Goal: Task Accomplishment & Management: Complete application form

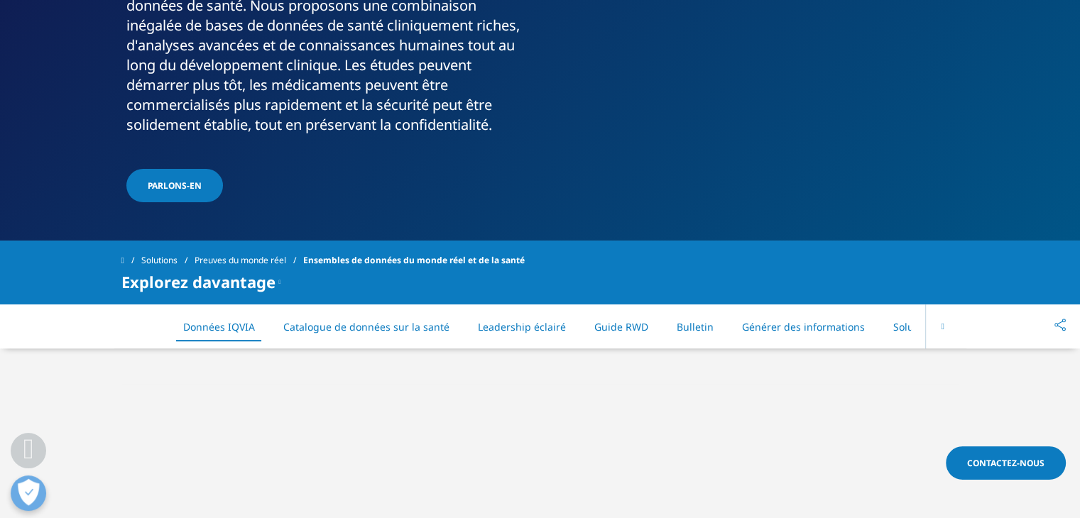
scroll to position [568, 0]
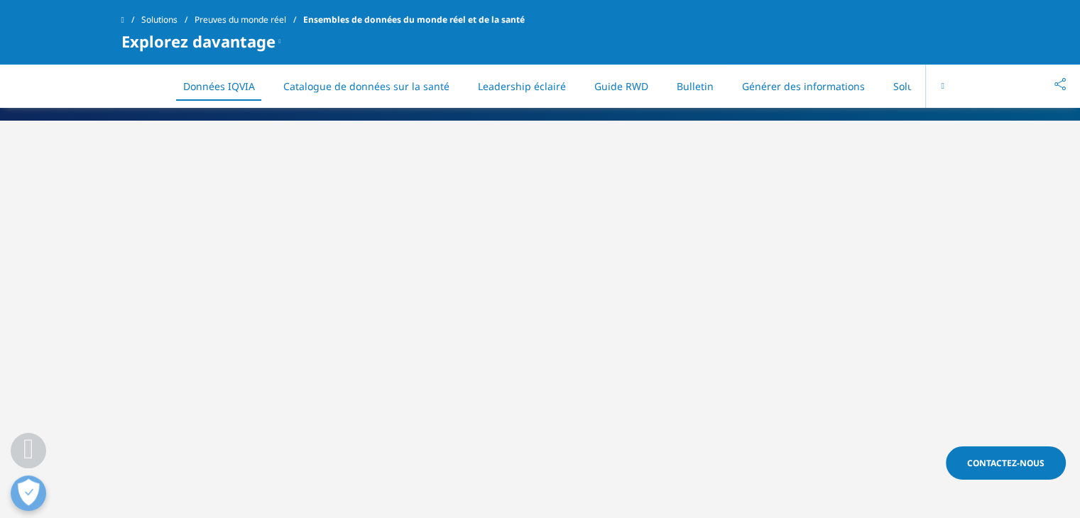
click at [363, 82] on font "Catalogue de données sur la santé" at bounding box center [366, 86] width 166 height 13
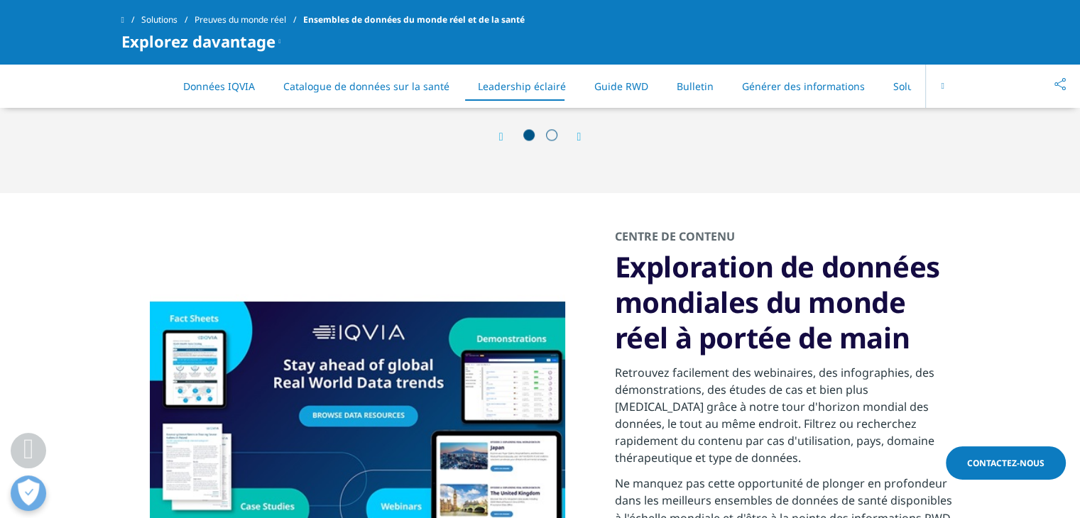
scroll to position [2365, 0]
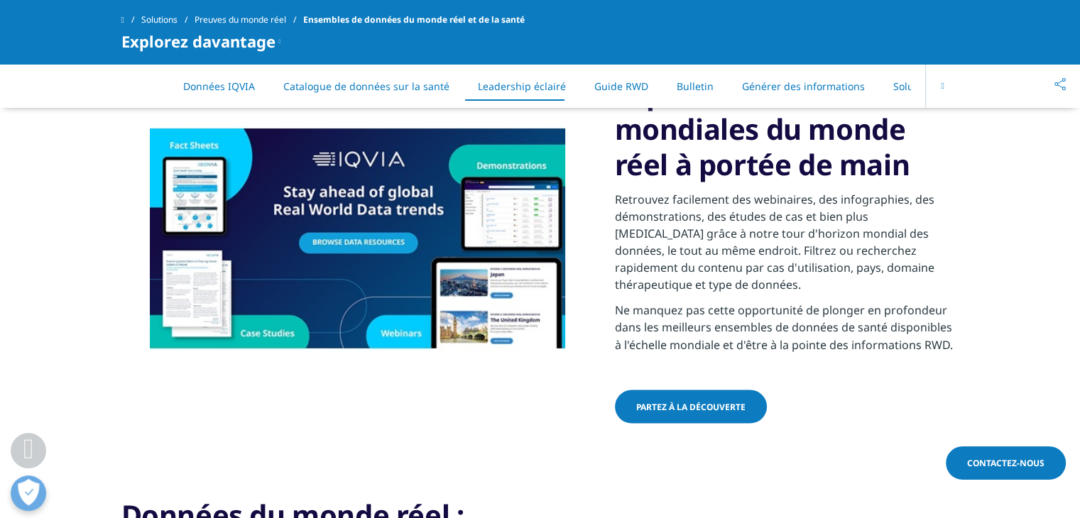
click at [944, 90] on button at bounding box center [941, 86] width 33 height 44
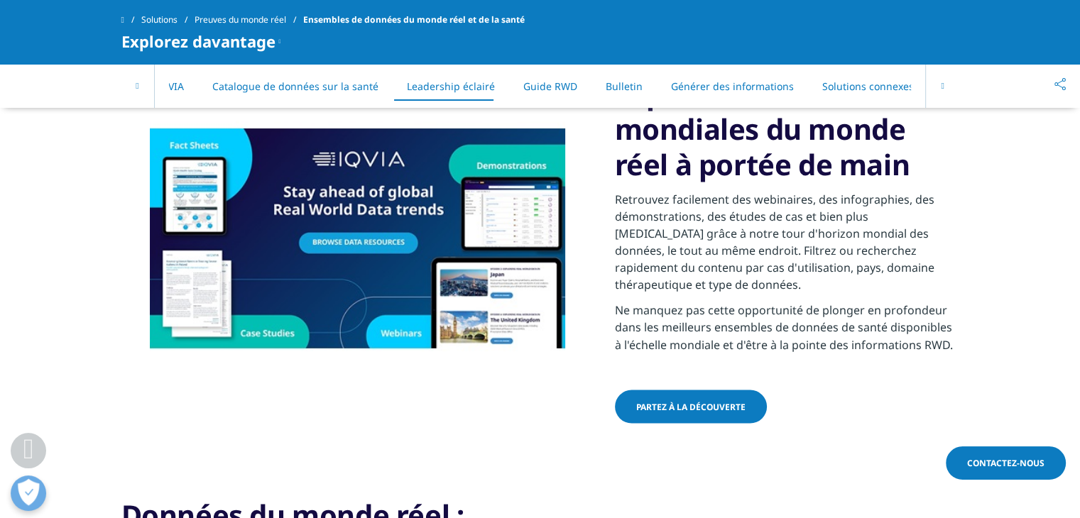
click at [944, 90] on button at bounding box center [941, 86] width 33 height 44
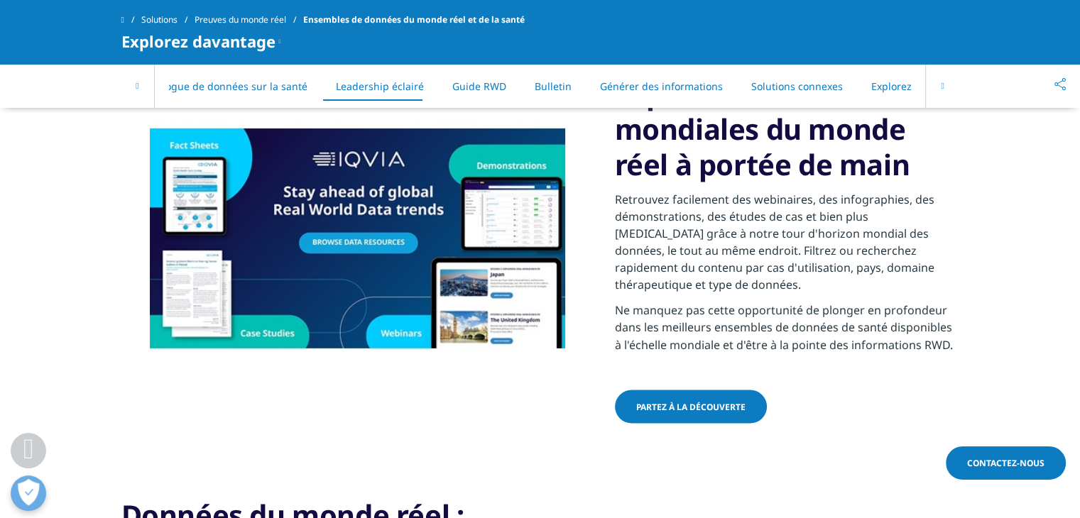
click at [944, 90] on button at bounding box center [941, 86] width 33 height 44
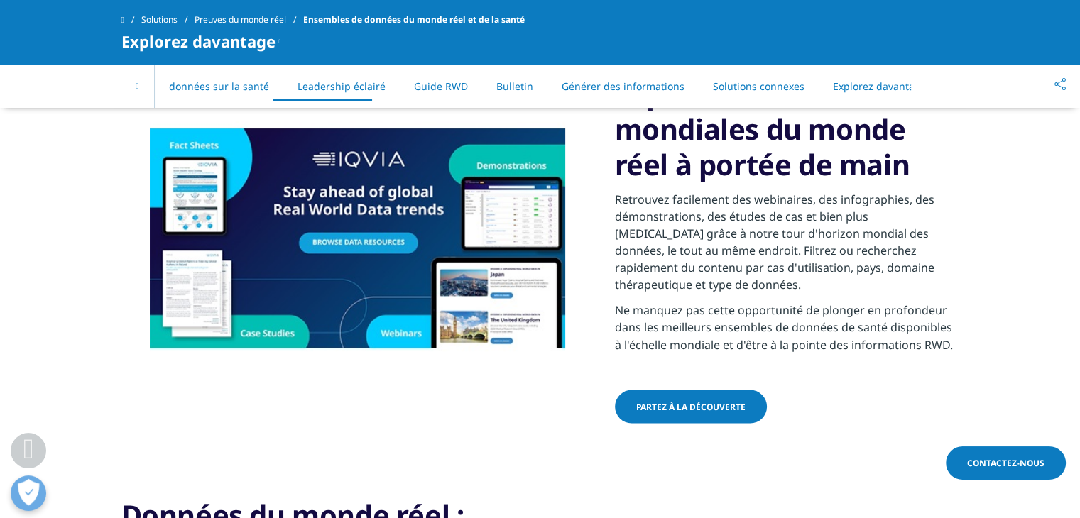
scroll to position [0, 192]
click at [944, 90] on div "On This Page Données IQVIA Catalogue de données sur la santé Leadership éclairé…" at bounding box center [540, 86] width 838 height 44
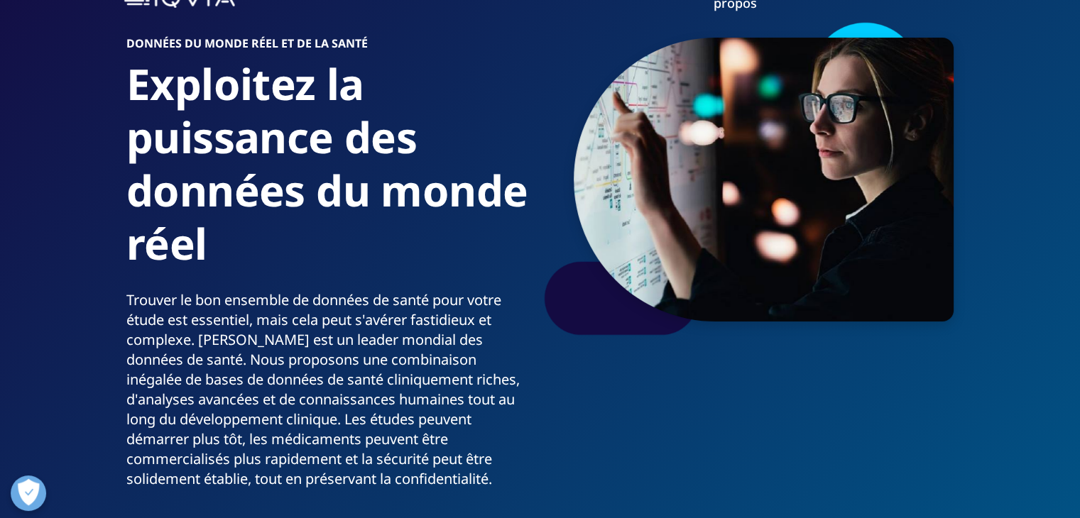
scroll to position [0, 0]
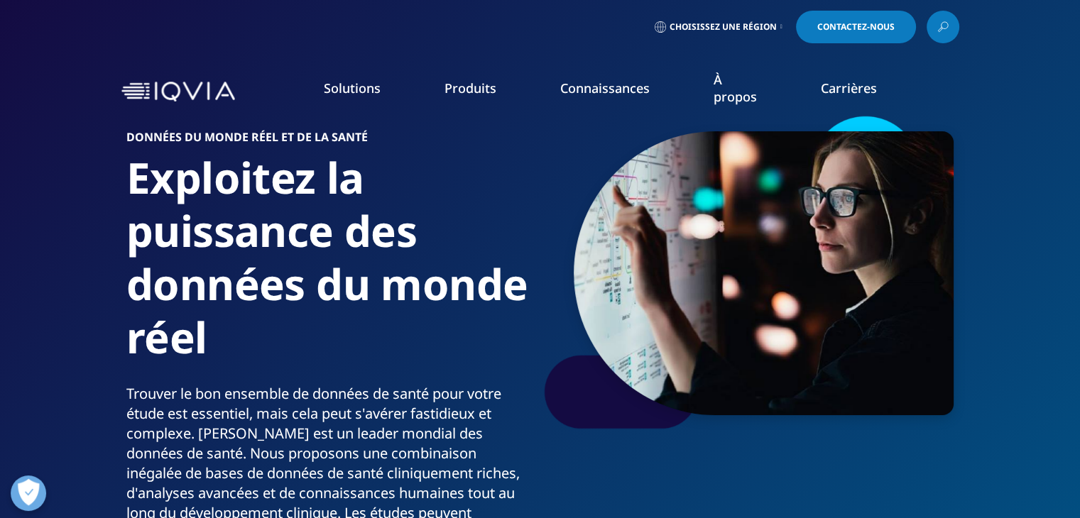
click at [945, 37] on link at bounding box center [942, 27] width 33 height 33
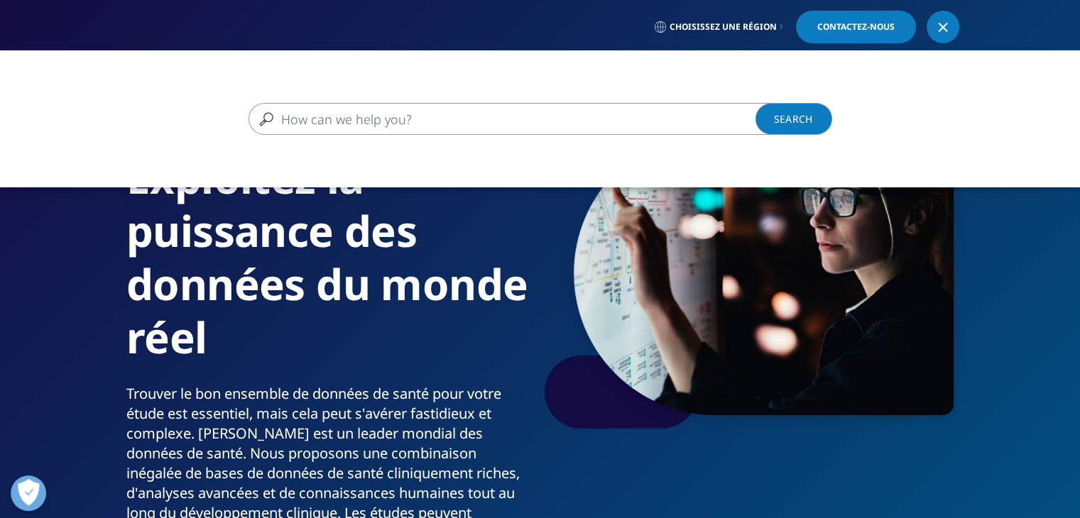
click at [500, 117] on input "Search" at bounding box center [519, 119] width 542 height 32
type input "medecins generaliste"
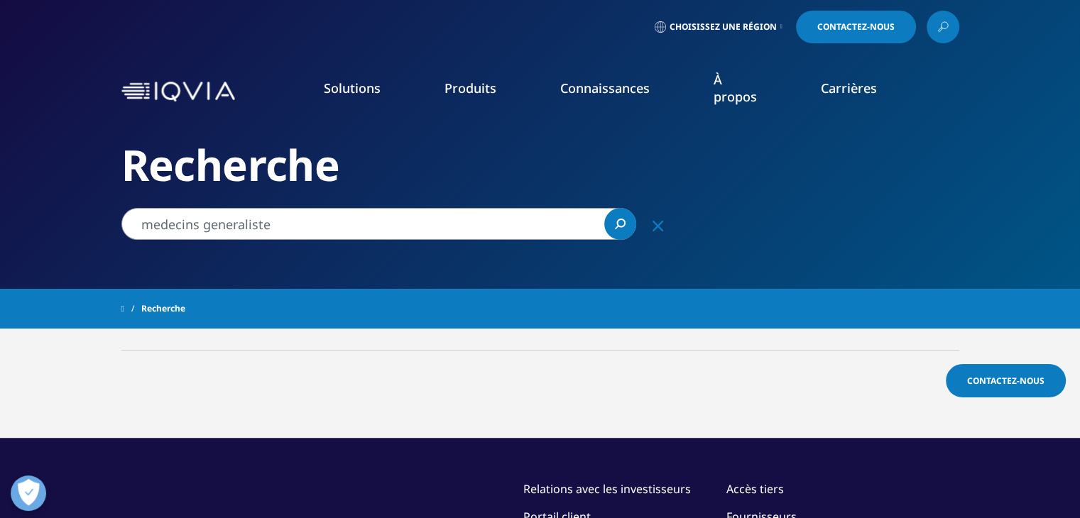
scroll to position [142, 0]
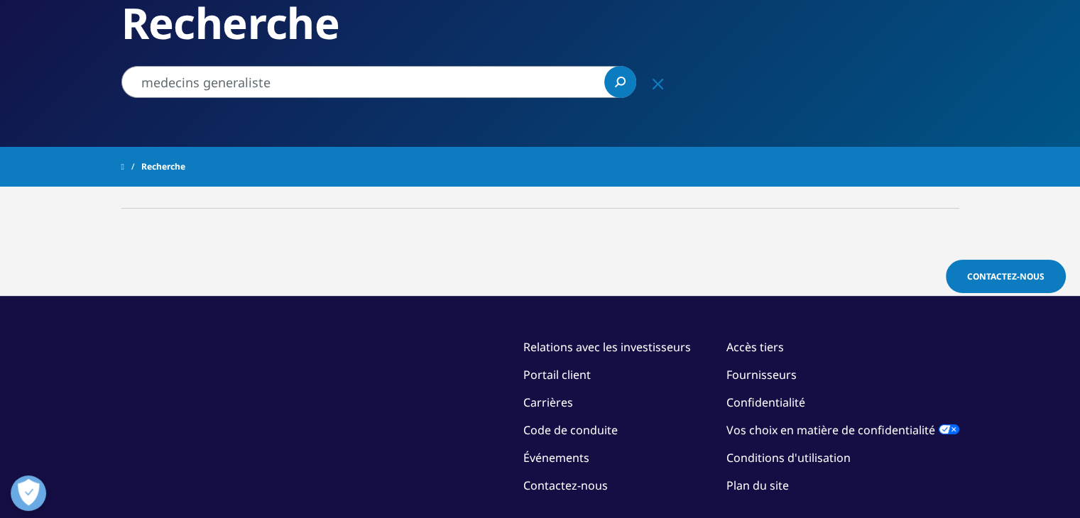
click at [326, 77] on input "medecins generaliste" at bounding box center [378, 82] width 515 height 32
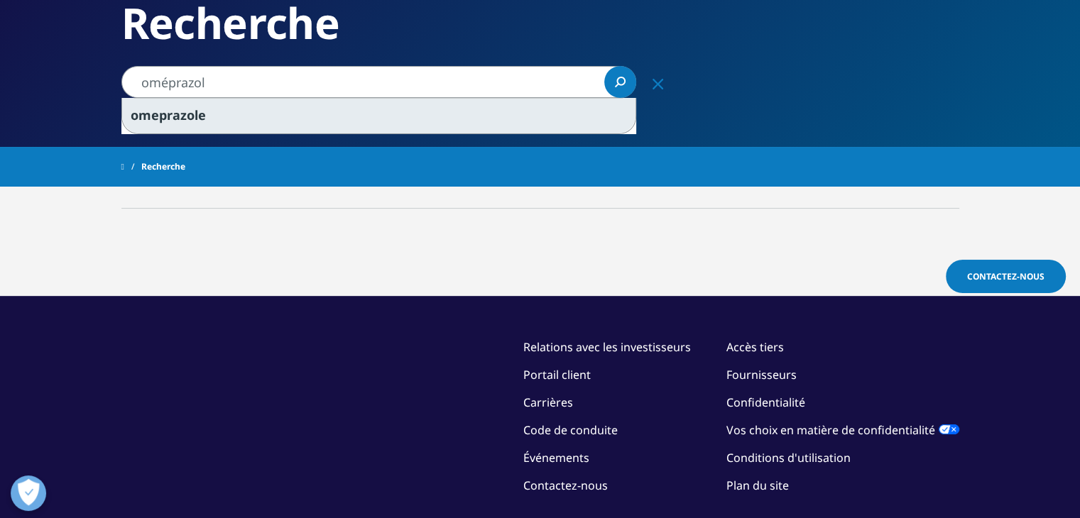
click at [304, 118] on div "omeprazol e" at bounding box center [378, 115] width 513 height 35
type input "omeprazole"
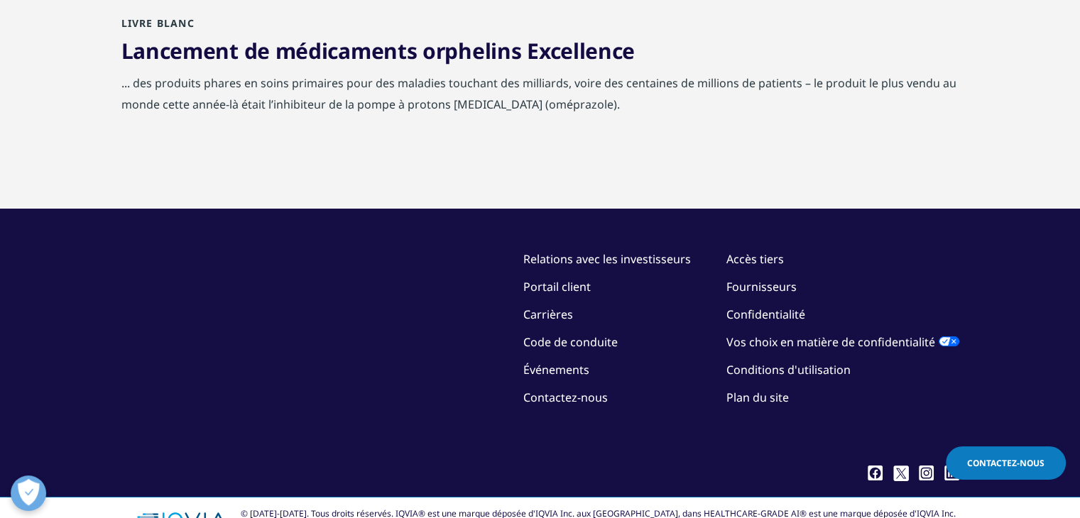
scroll to position [136, 0]
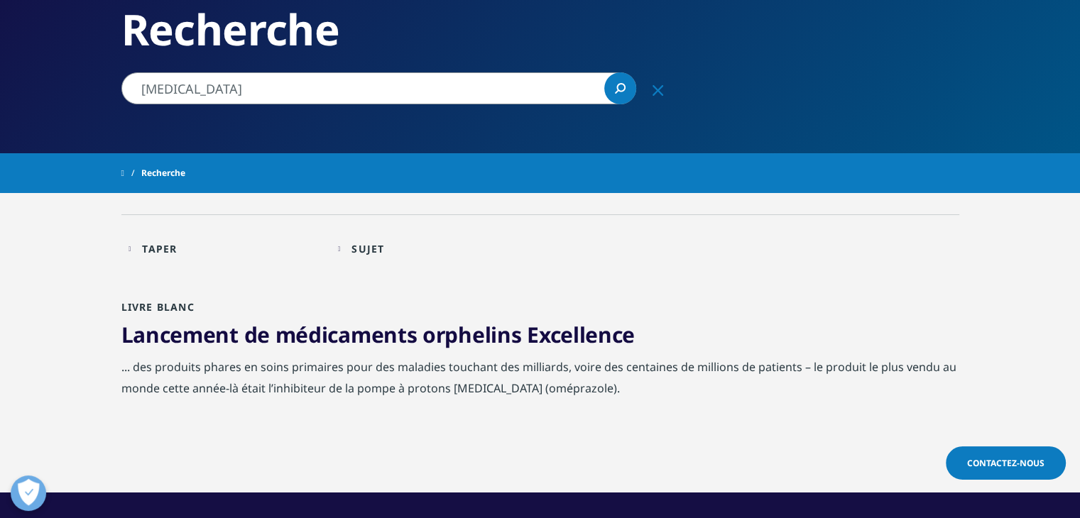
click at [403, 335] on font "Lancement de médicaments orphelins Excellence" at bounding box center [378, 334] width 514 height 29
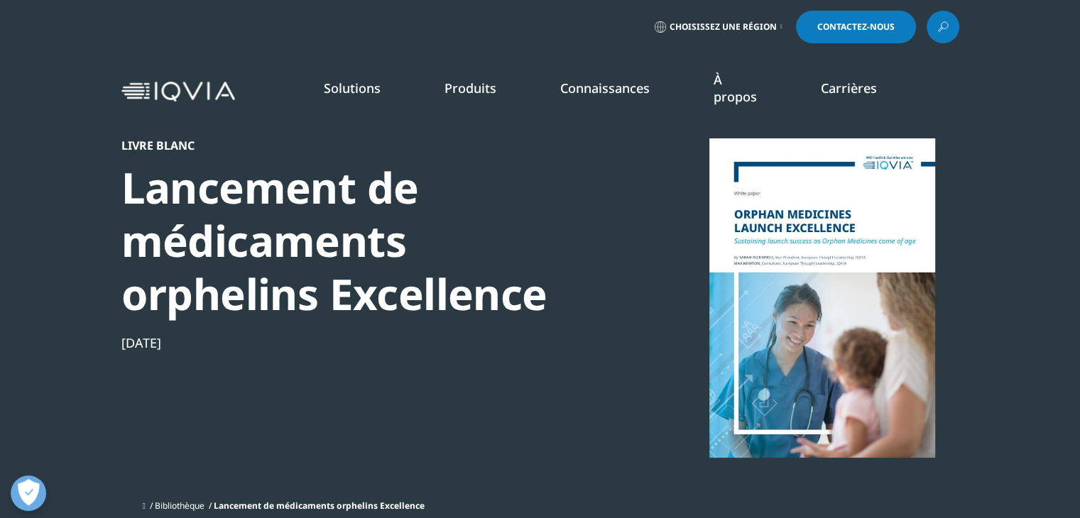
click at [474, 96] on font "Produits" at bounding box center [470, 88] width 52 height 17
click at [416, 204] on font "Stratégie et gestion de lancement" at bounding box center [384, 205] width 182 height 16
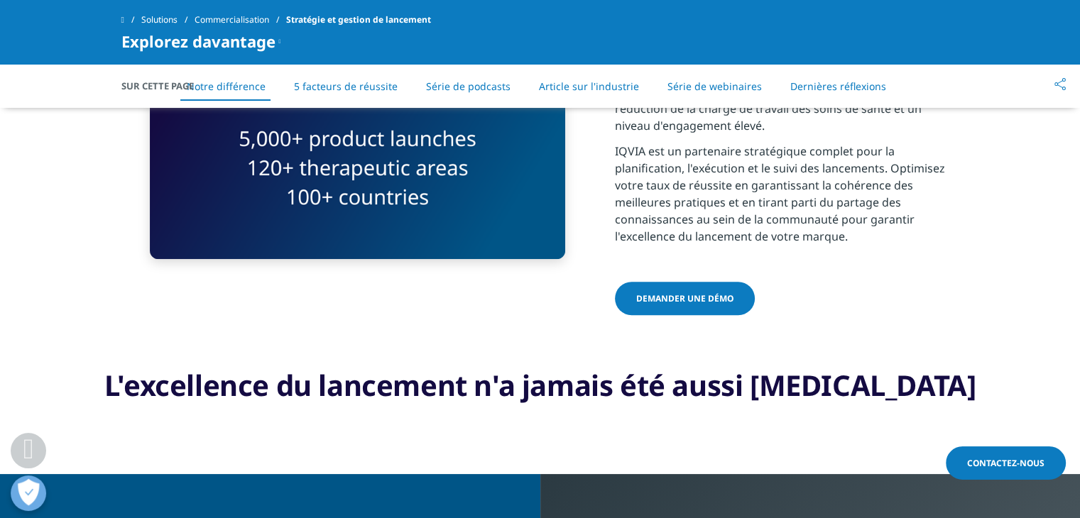
scroll to position [781, 0]
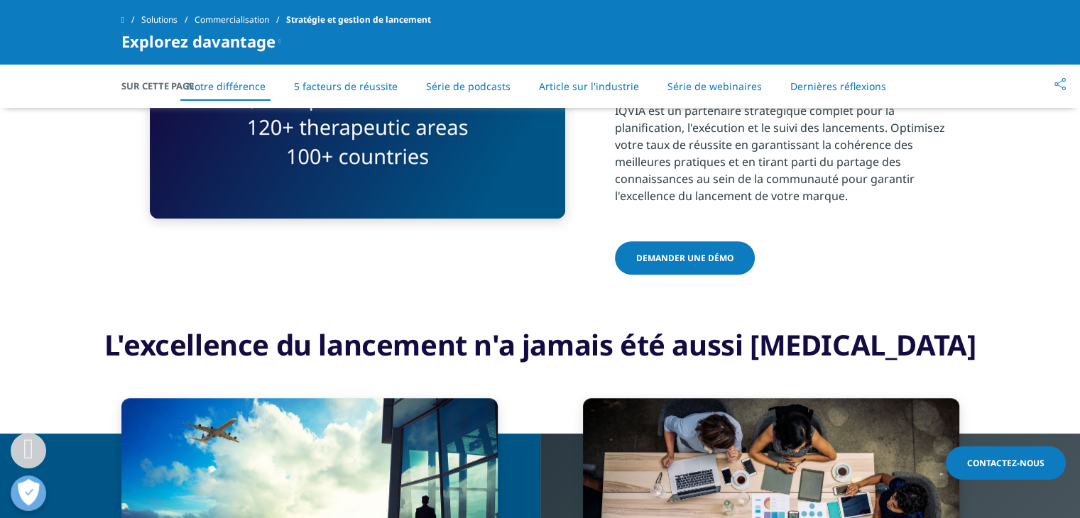
click at [730, 267] on link "DEMANDER UNE DÉMO" at bounding box center [685, 257] width 140 height 33
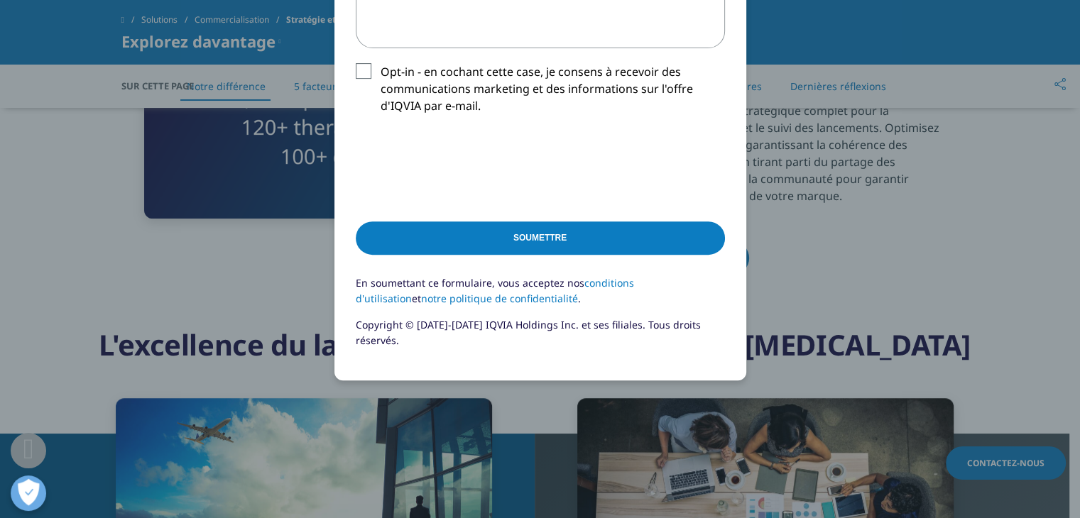
scroll to position [581, 0]
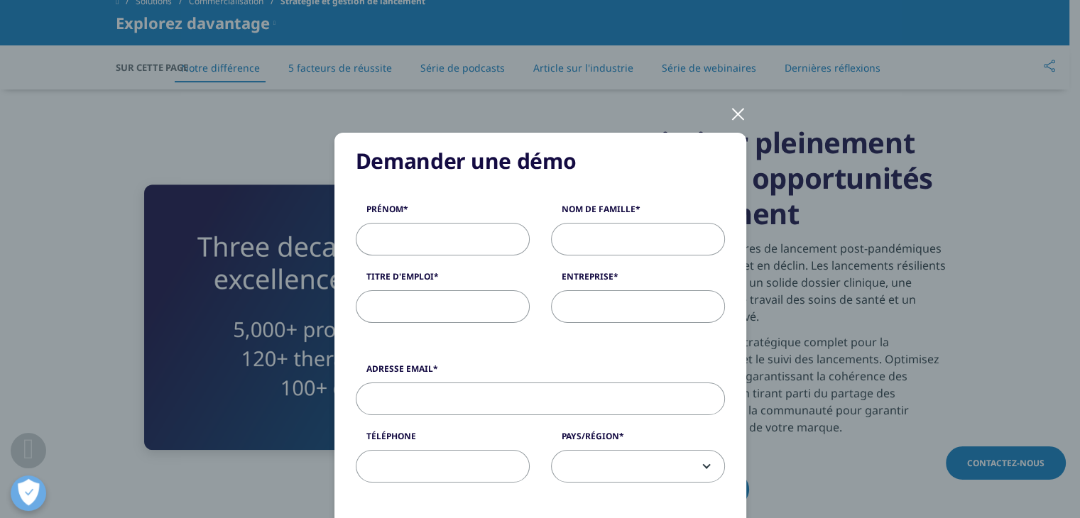
scroll to position [568, 0]
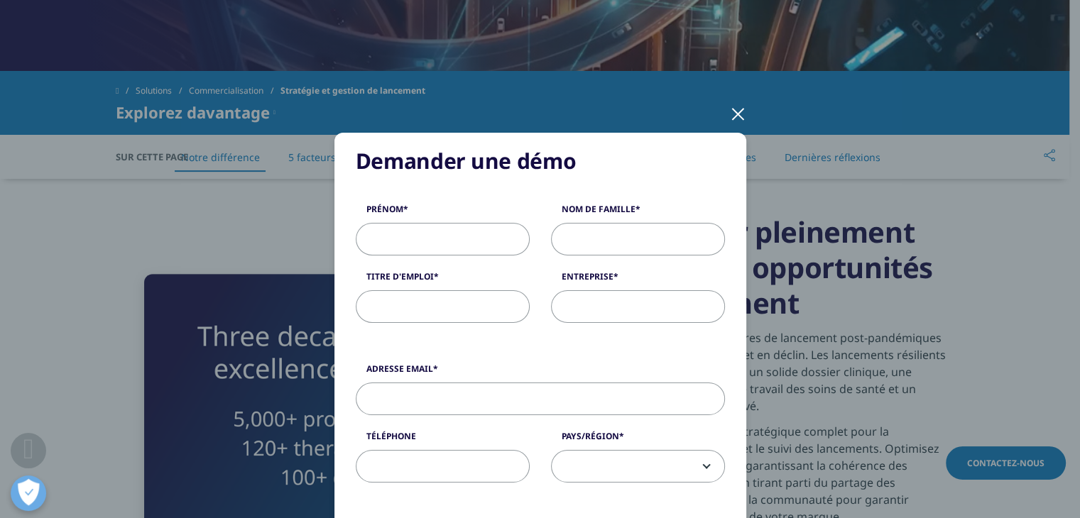
click at [730, 114] on div at bounding box center [738, 113] width 16 height 39
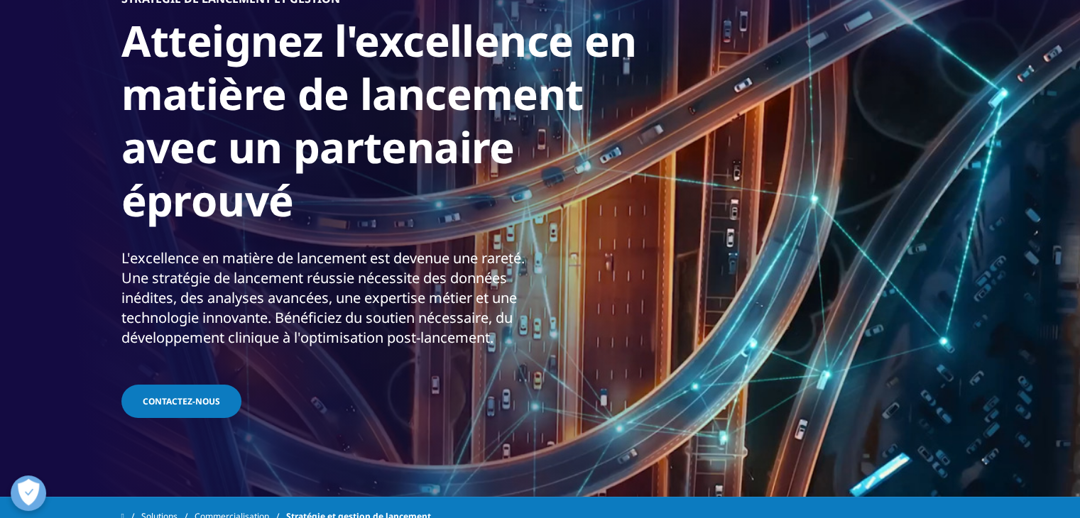
scroll to position [0, 0]
